Goal: Transaction & Acquisition: Purchase product/service

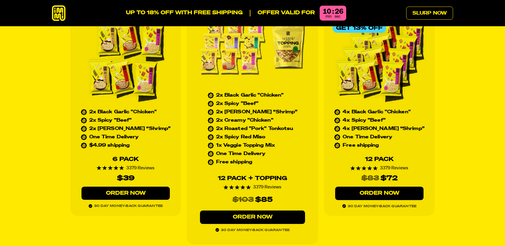
scroll to position [2743, 0]
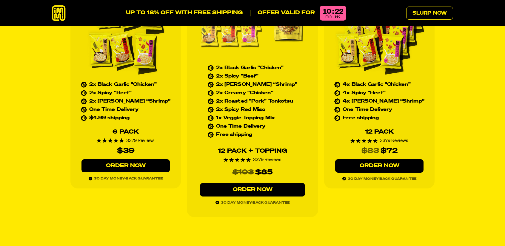
click at [378, 159] on link "Order Now" at bounding box center [379, 165] width 88 height 13
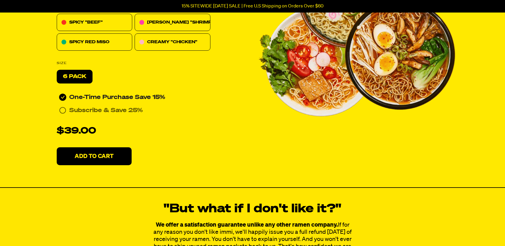
scroll to position [2699, 0]
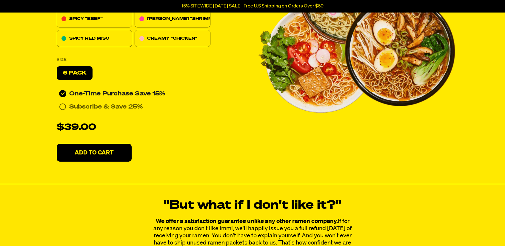
click at [62, 105] on icon at bounding box center [62, 106] width 7 height 7
click at [61, 93] on icon at bounding box center [62, 93] width 7 height 7
click at [62, 105] on icon at bounding box center [62, 106] width 7 height 7
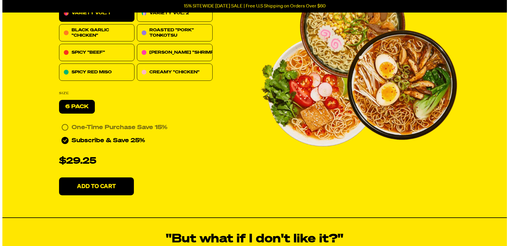
scroll to position [2669, 0]
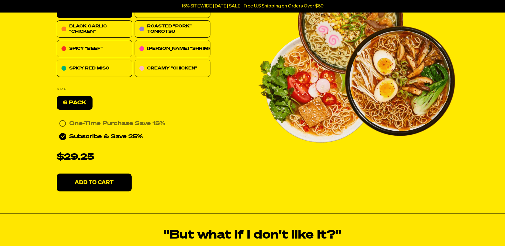
click at [98, 182] on p "Add To Cart" at bounding box center [94, 183] width 39 height 6
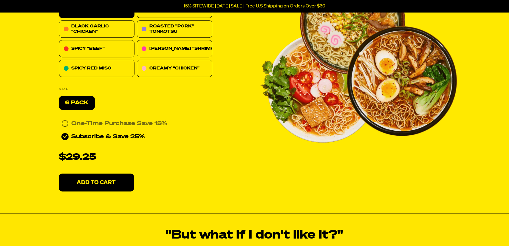
select select "Every 30 Days"
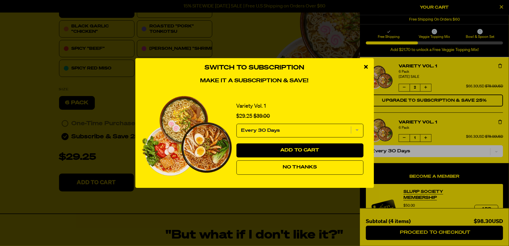
click at [357, 128] on select "Every 30 Days" at bounding box center [299, 131] width 127 height 14
click at [236, 124] on select "Every 30 Days" at bounding box center [299, 131] width 127 height 14
click at [366, 65] on icon "close modal" at bounding box center [366, 66] width 4 height 5
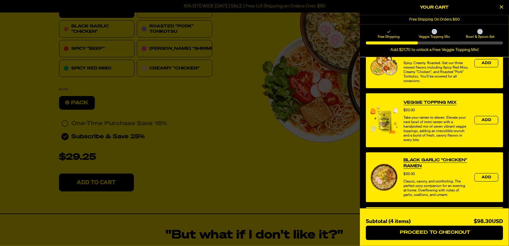
scroll to position [3445, 0]
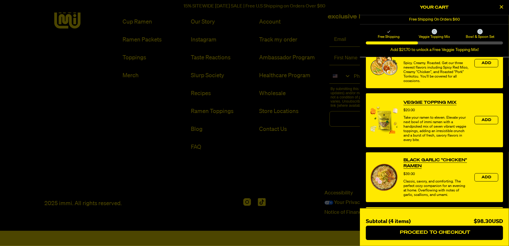
click at [502, 5] on icon "Close Cart" at bounding box center [501, 6] width 3 height 5
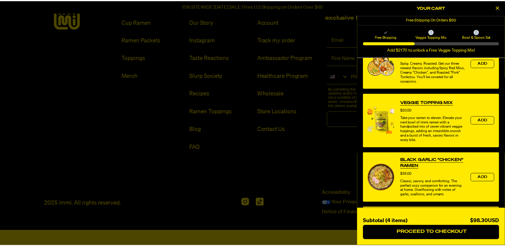
scroll to position [2728, 0]
